Goal: Task Accomplishment & Management: Manage account settings

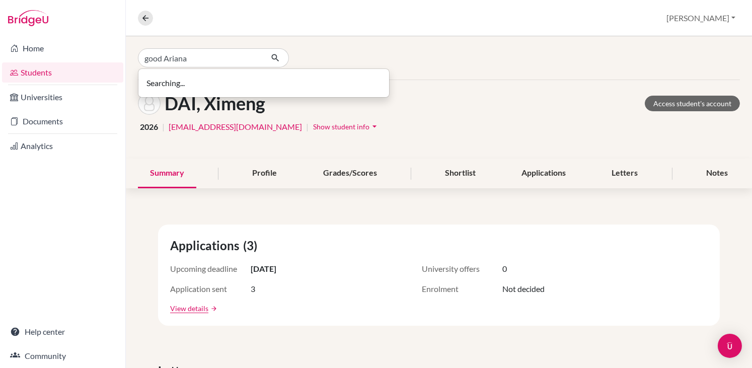
drag, startPoint x: 0, startPoint y: 0, endPoint x: 162, endPoint y: 54, distance: 170.6
click at [162, 54] on input "good Ariana" at bounding box center [200, 57] width 125 height 19
type input "sood Ariana"
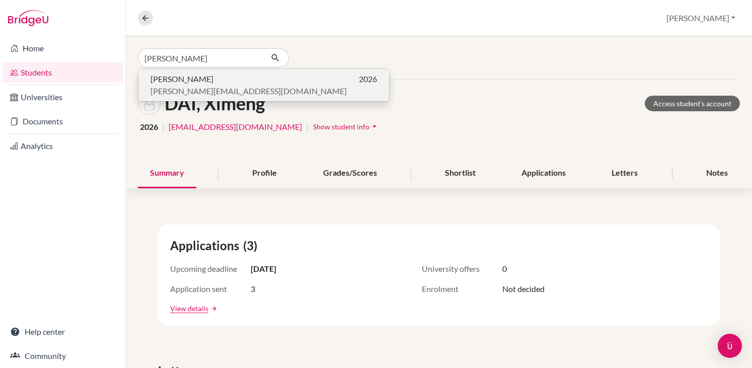
click at [165, 83] on span "Ariana SOOD" at bounding box center [182, 79] width 63 height 12
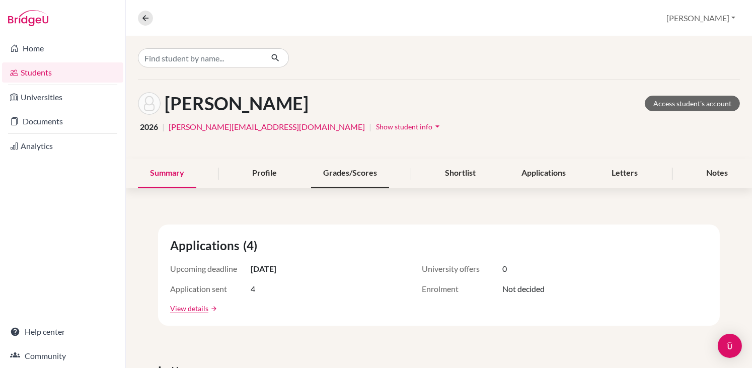
scroll to position [67, 0]
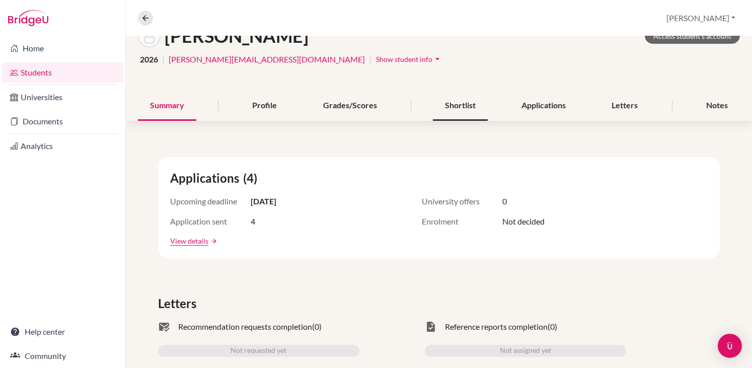
click at [460, 106] on div "Shortlist" at bounding box center [460, 106] width 55 height 30
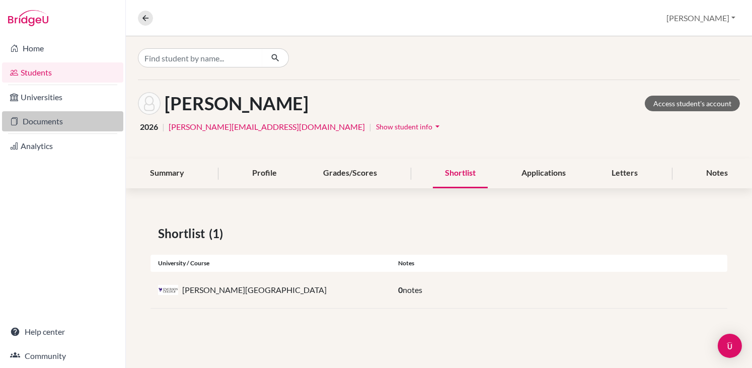
click at [34, 126] on link "Documents" at bounding box center [62, 121] width 121 height 20
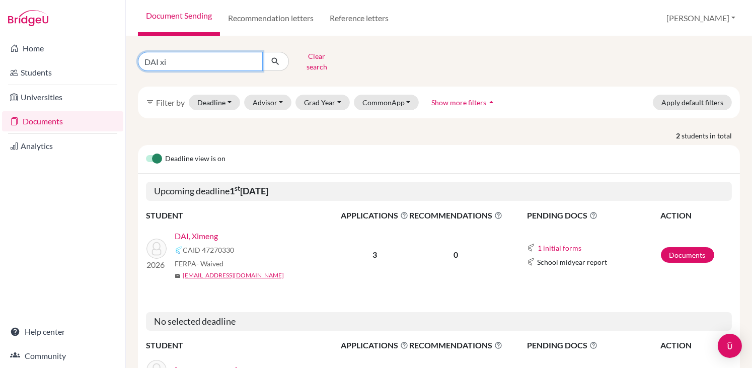
click at [188, 58] on input "DAI xi" at bounding box center [200, 61] width 125 height 19
type input "D"
type input "sood ariana"
click at [275, 57] on button "submit" at bounding box center [275, 61] width 27 height 19
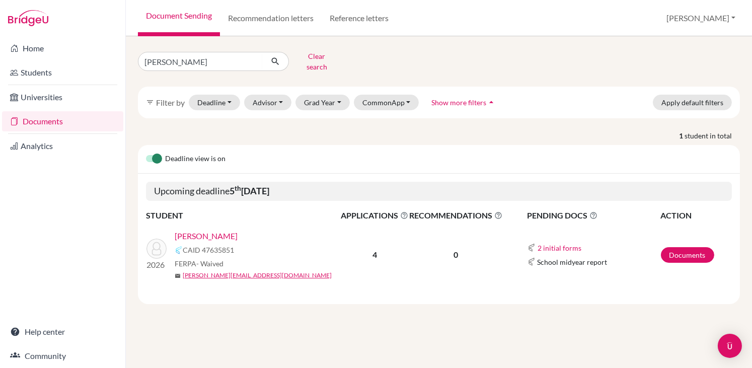
click at [196, 230] on link "SOOD, Ariana" at bounding box center [206, 236] width 63 height 12
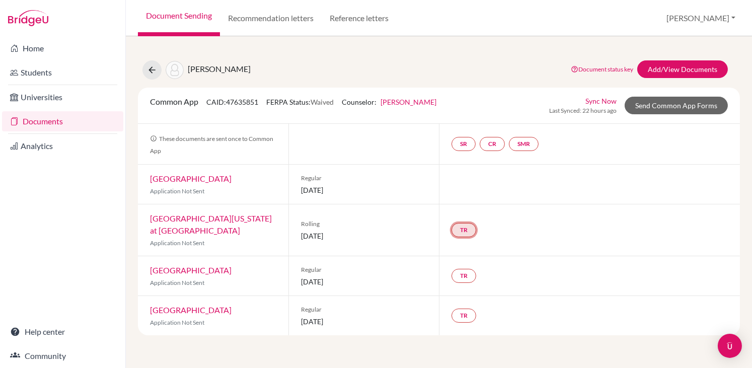
click at [459, 228] on link "TR" at bounding box center [464, 230] width 25 height 14
click at [521, 236] on div "TR Teacher recommendation Incomplete" at bounding box center [589, 229] width 301 height 51
click at [464, 141] on link "SR" at bounding box center [464, 144] width 24 height 14
click at [493, 142] on link "CR" at bounding box center [492, 144] width 25 height 14
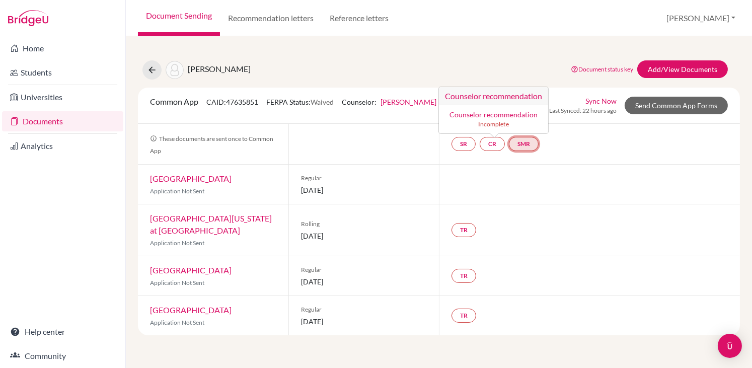
click at [528, 141] on link "SMR" at bounding box center [524, 144] width 30 height 14
click at [508, 194] on div at bounding box center [589, 184] width 301 height 39
click at [307, 18] on link "Recommendation letters" at bounding box center [271, 18] width 102 height 36
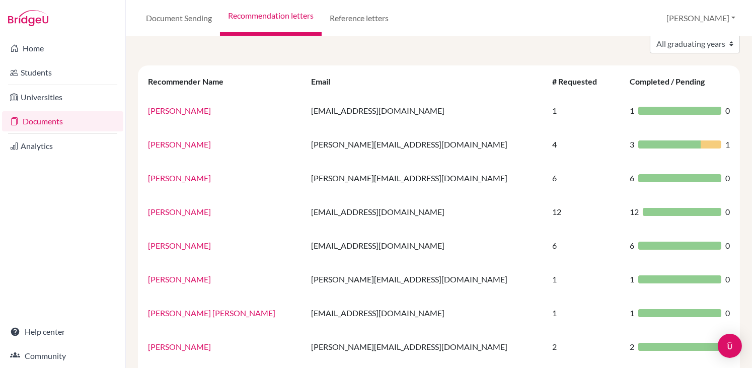
scroll to position [49, 0]
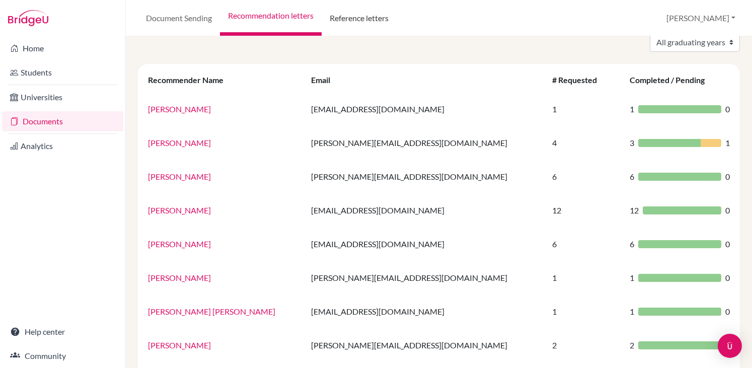
click at [370, 21] on link "Reference letters" at bounding box center [359, 18] width 75 height 36
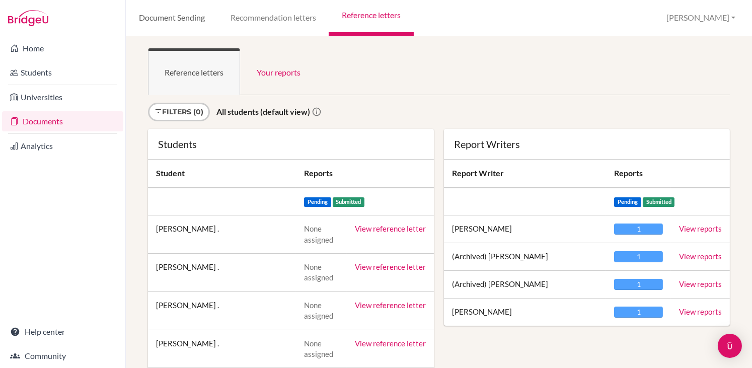
click at [176, 21] on link "Document Sending" at bounding box center [172, 18] width 92 height 36
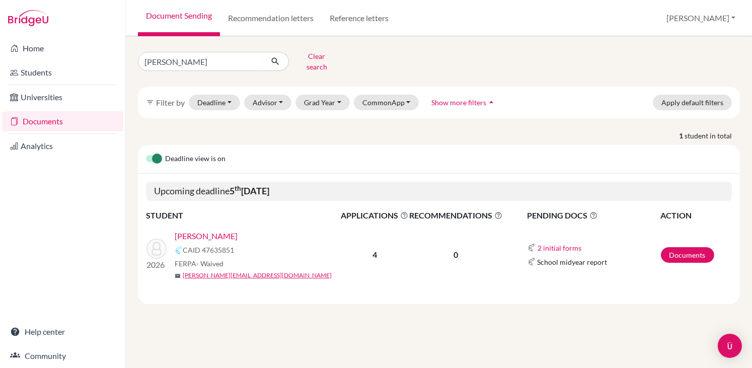
click at [204, 230] on link "[PERSON_NAME]" at bounding box center [206, 236] width 63 height 12
